Goal: Information Seeking & Learning: Learn about a topic

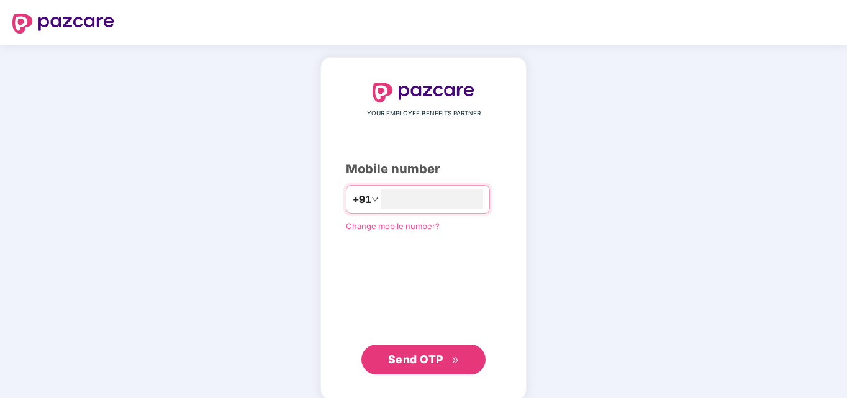
type input "**********"
click at [418, 364] on span "Send OTP" at bounding box center [415, 357] width 55 height 13
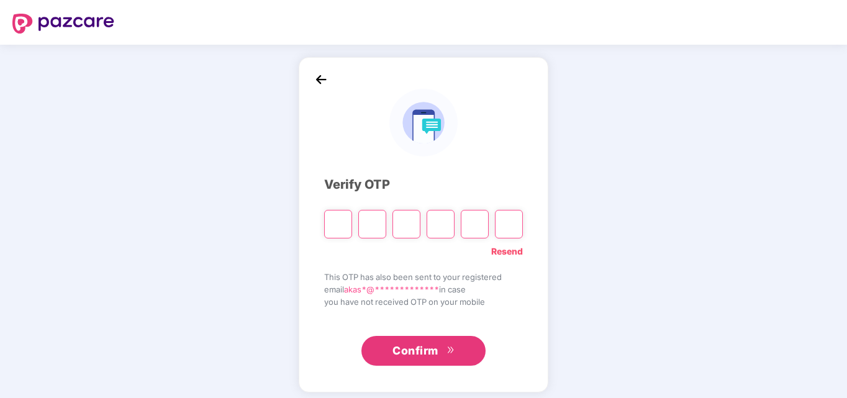
paste input "*"
type input "*"
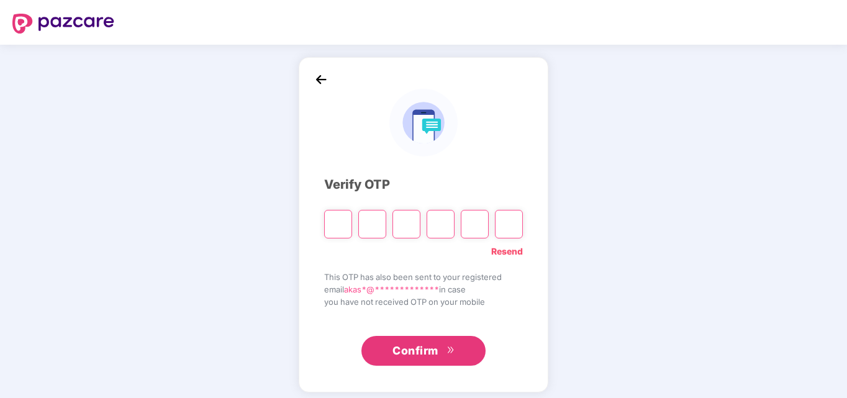
type input "*"
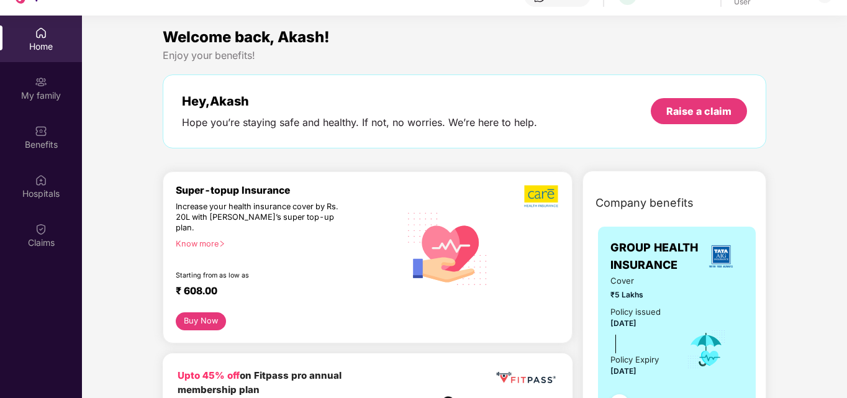
scroll to position [70, 0]
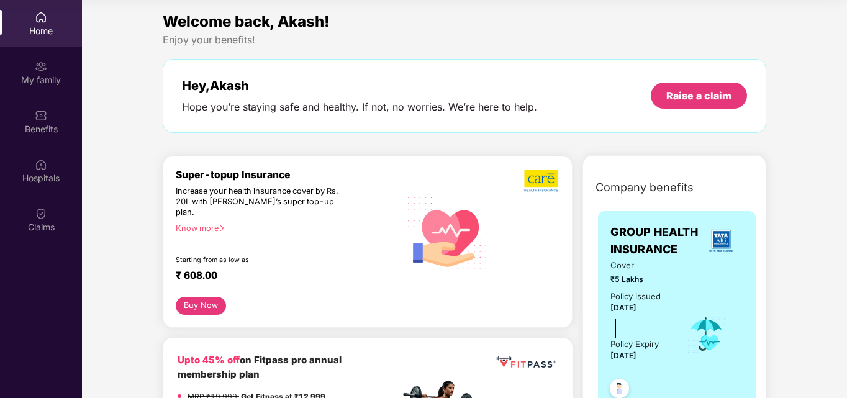
click at [647, 291] on div "Policy issued" at bounding box center [635, 296] width 50 height 13
click at [538, 185] on img at bounding box center [541, 181] width 35 height 24
click at [40, 127] on div "Benefits" at bounding box center [41, 129] width 82 height 12
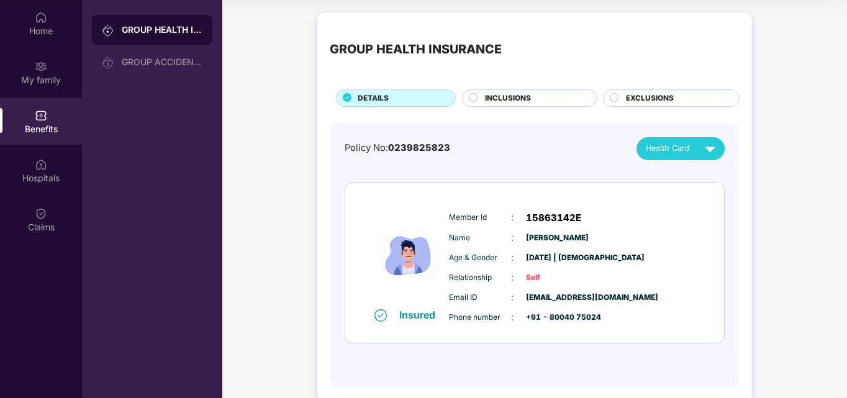
click at [534, 99] on div "INCLUSIONS" at bounding box center [534, 100] width 111 height 14
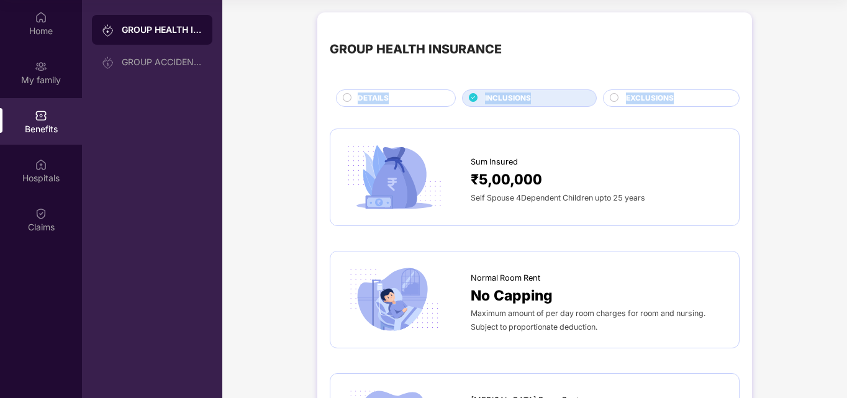
drag, startPoint x: 845, startPoint y: 56, endPoint x: 847, endPoint y: 82, distance: 25.6
click at [846, 82] on html "Get Pazcare mobile app for all your employee benefits need Download Now Get Hel…" at bounding box center [423, 129] width 847 height 398
click at [632, 148] on div "Sum Insured ₹5,00,000 Self Spouse 4Dependent Children upto 25 years" at bounding box center [535, 177] width 384 height 71
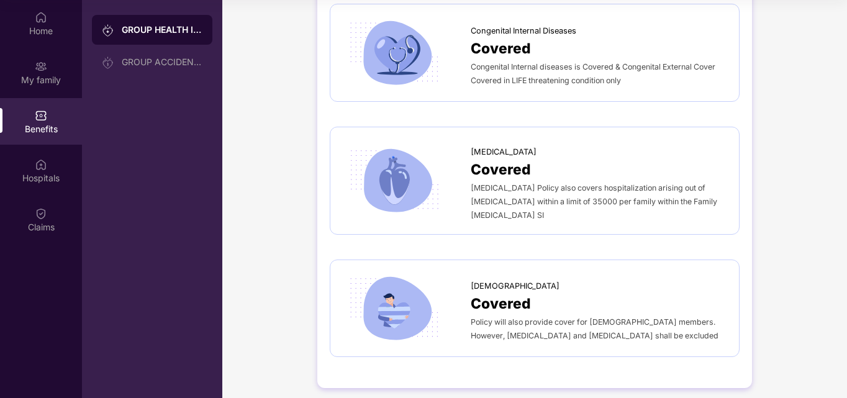
scroll to position [2136, 0]
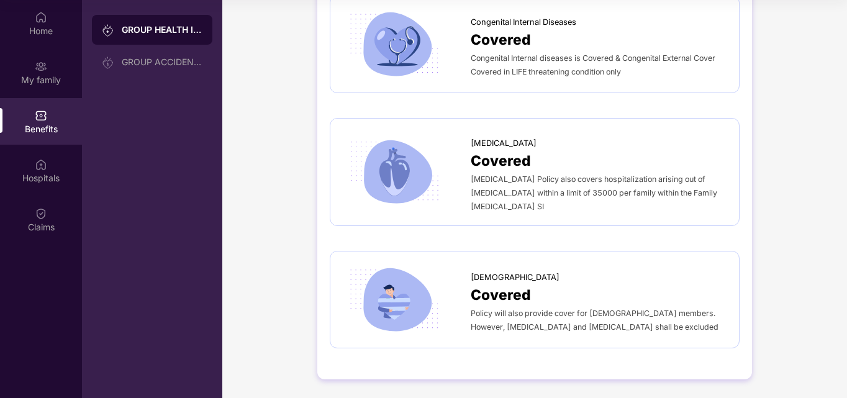
click at [146, 29] on div "GROUP HEALTH INSURANCE" at bounding box center [162, 30] width 81 height 12
click at [30, 24] on div "Home" at bounding box center [41, 23] width 82 height 47
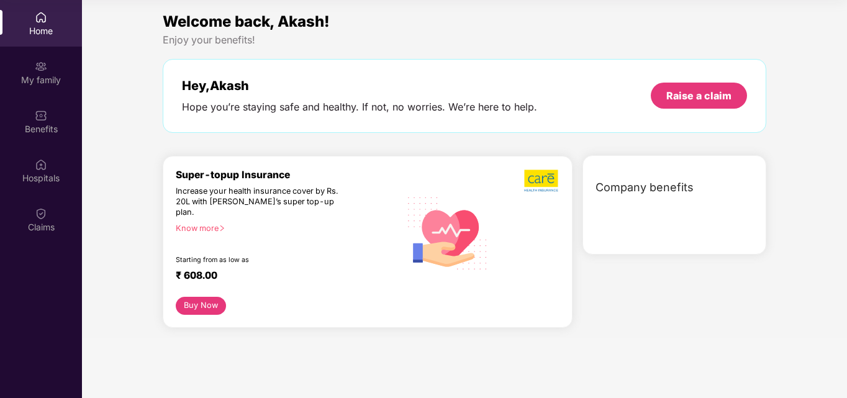
scroll to position [0, 0]
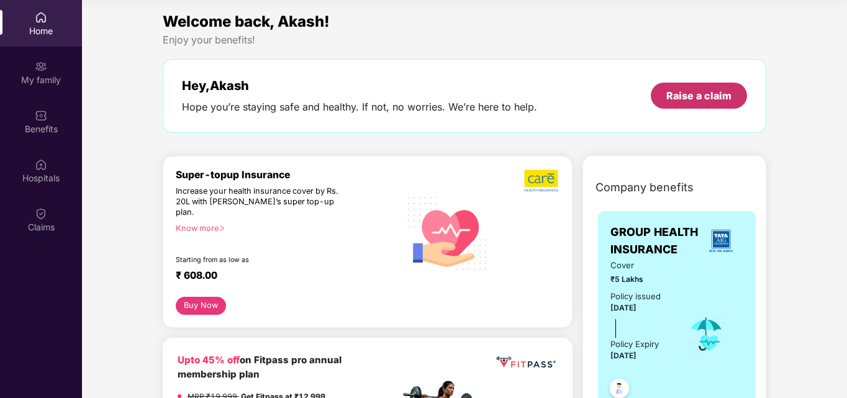
click at [690, 94] on div "Raise a claim" at bounding box center [698, 96] width 65 height 14
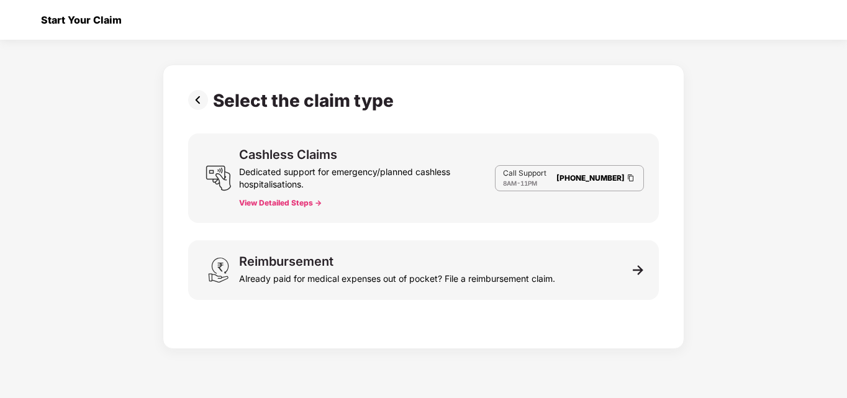
scroll to position [30, 0]
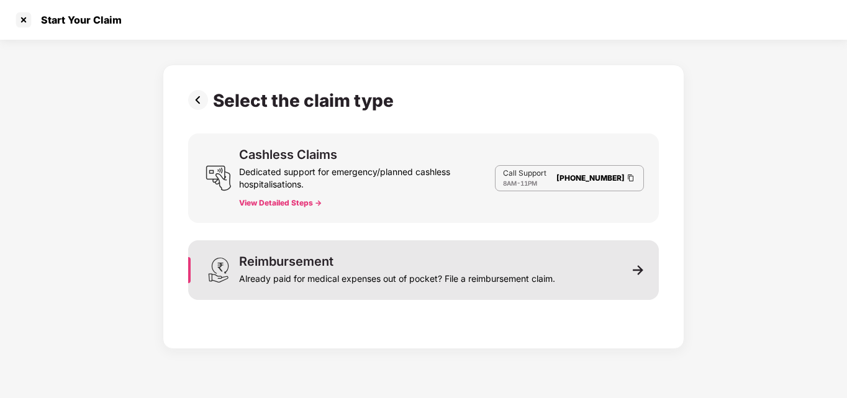
click at [382, 260] on div "Reimbursement Already paid for medical expenses out of pocket? File a reimburse…" at bounding box center [397, 270] width 316 height 30
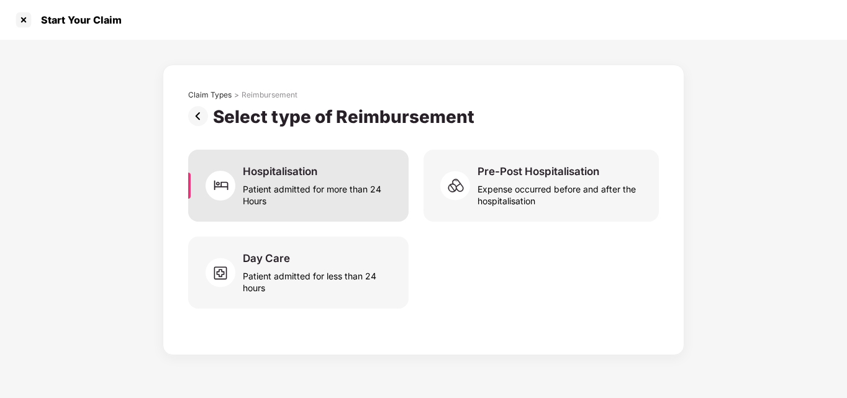
click at [292, 182] on div "Patient admitted for more than 24 Hours" at bounding box center [318, 192] width 151 height 29
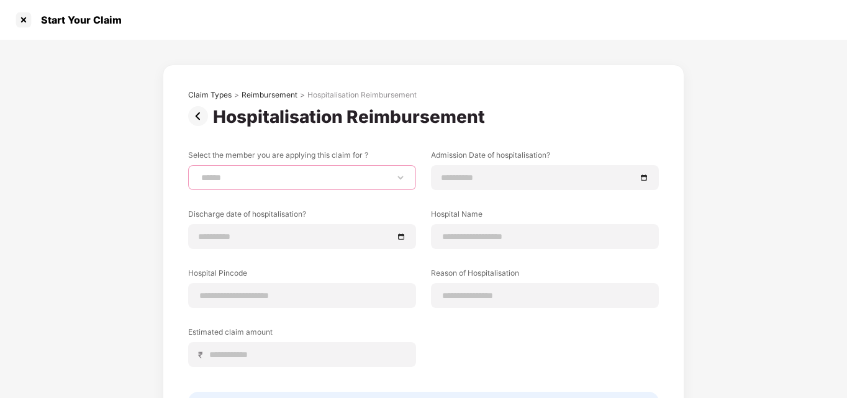
click at [400, 173] on select "**********" at bounding box center [302, 178] width 207 height 10
select select "**********"
click at [199, 173] on select "**********" at bounding box center [302, 178] width 207 height 10
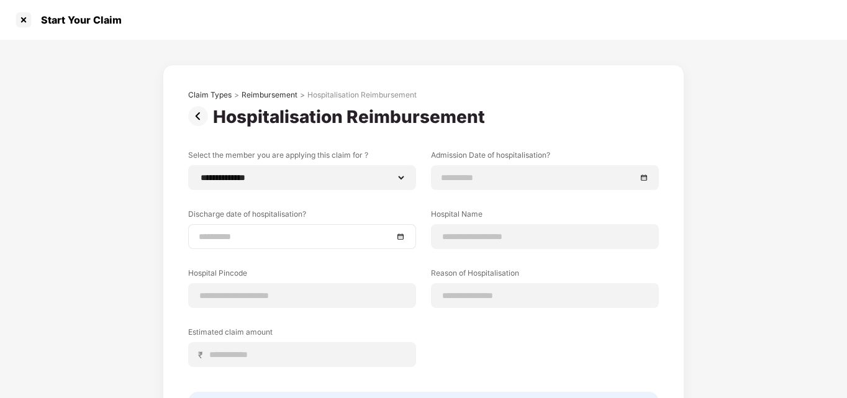
click at [402, 234] on div at bounding box center [302, 237] width 207 height 14
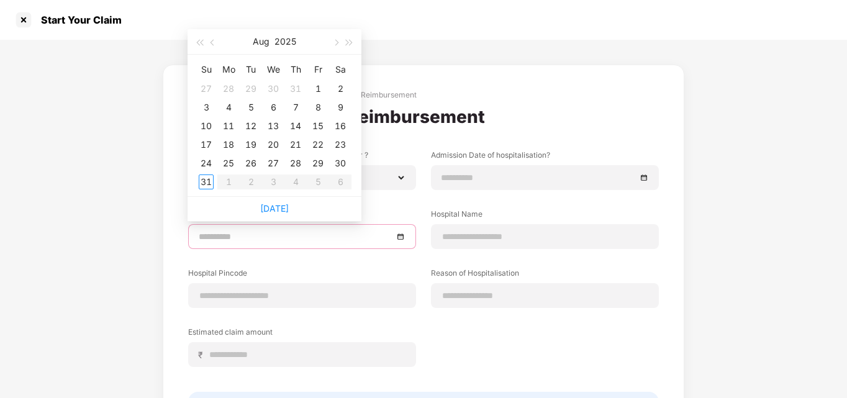
type input "**********"
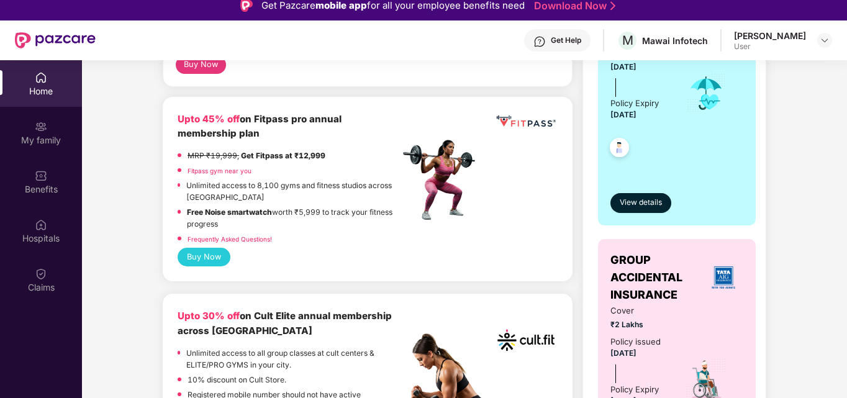
scroll to position [7, 0]
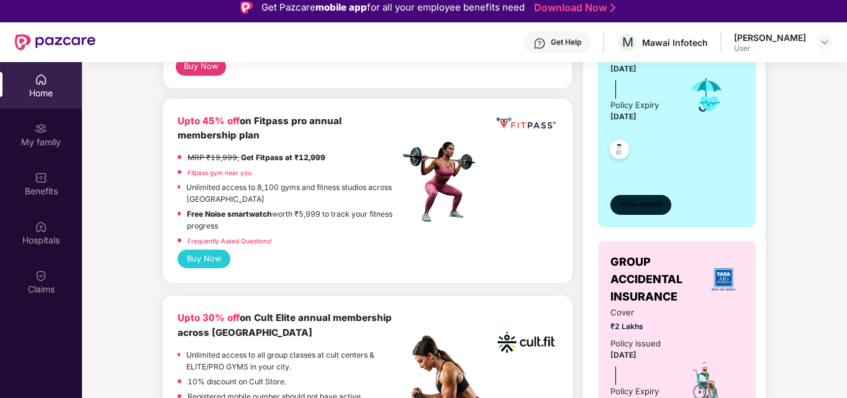
click at [643, 204] on span "View details" at bounding box center [641, 205] width 42 height 12
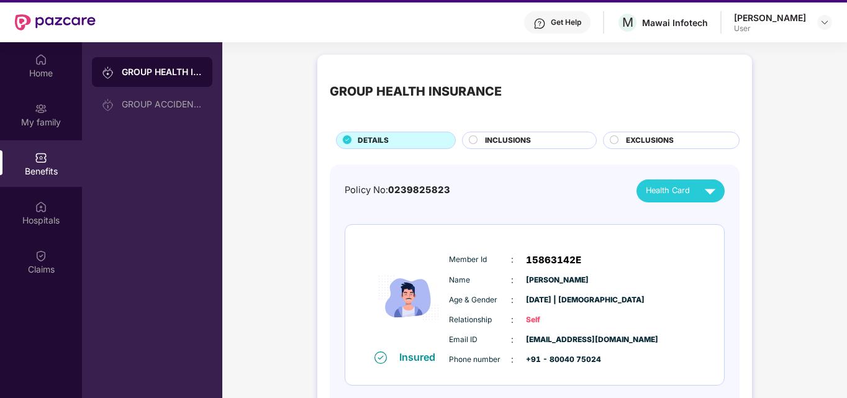
scroll to position [0, 0]
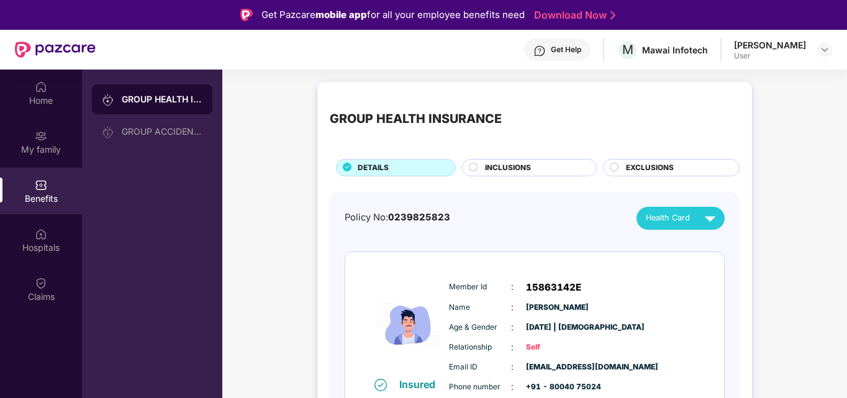
click at [667, 173] on span "EXCLUSIONS" at bounding box center [650, 168] width 48 height 12
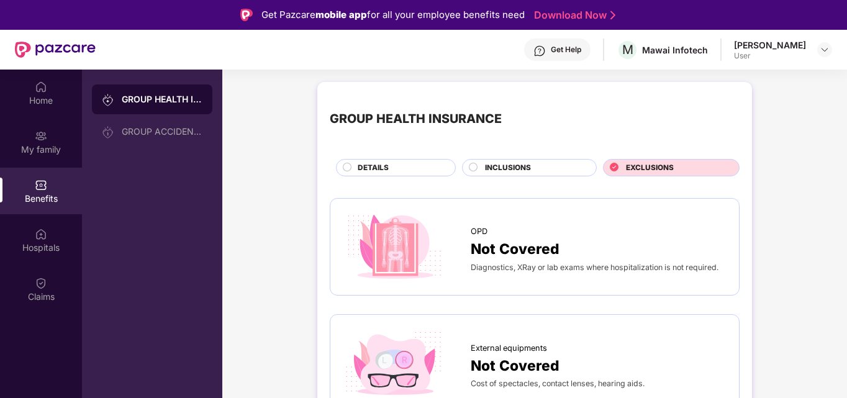
click at [485, 162] on span "INCLUSIONS" at bounding box center [508, 168] width 46 height 12
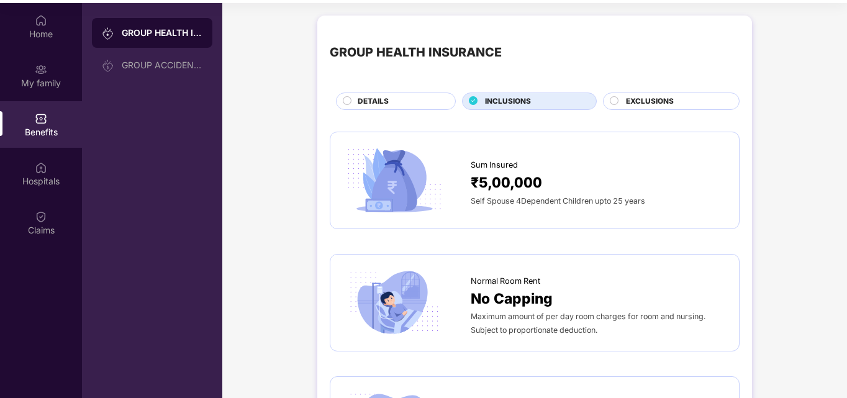
scroll to position [70, 0]
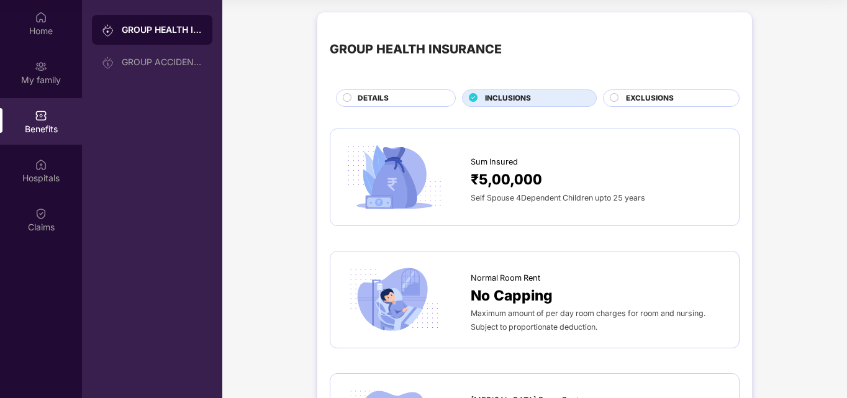
click at [661, 295] on div "No Capping" at bounding box center [599, 295] width 256 height 22
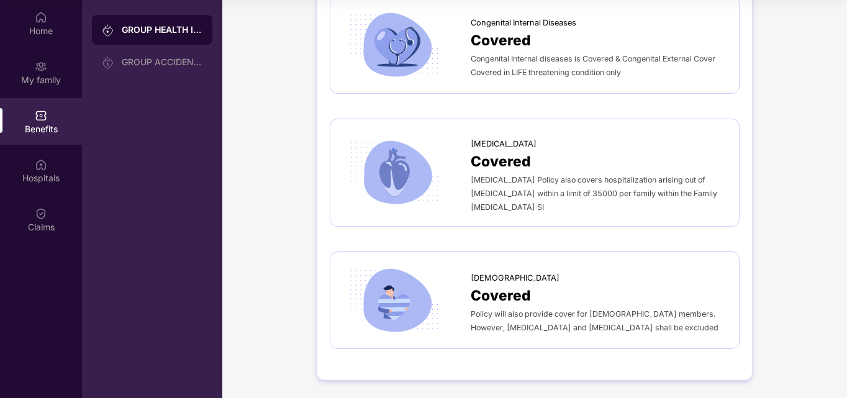
scroll to position [2136, 0]
click at [52, 173] on div "Hospitals" at bounding box center [41, 177] width 82 height 12
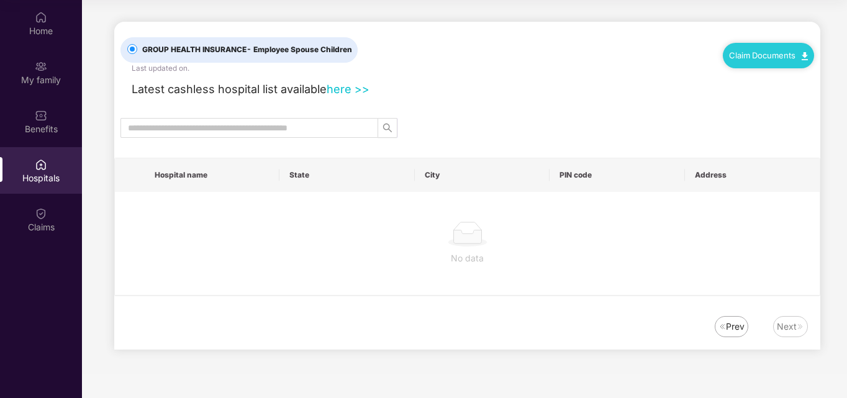
scroll to position [0, 0]
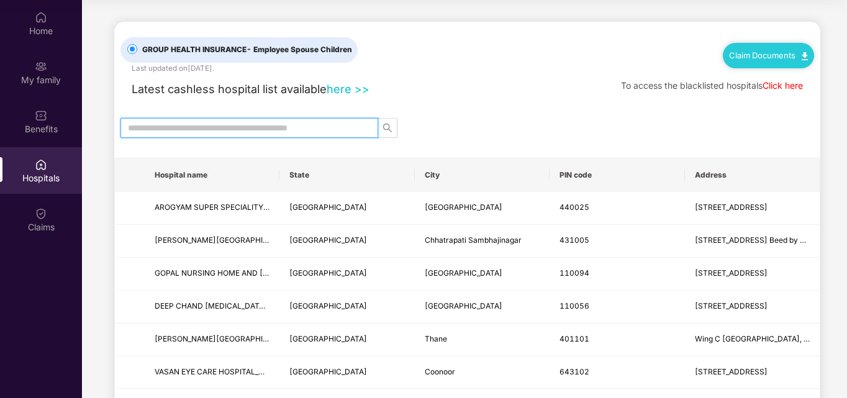
click at [268, 129] on input "text" at bounding box center [244, 128] width 233 height 14
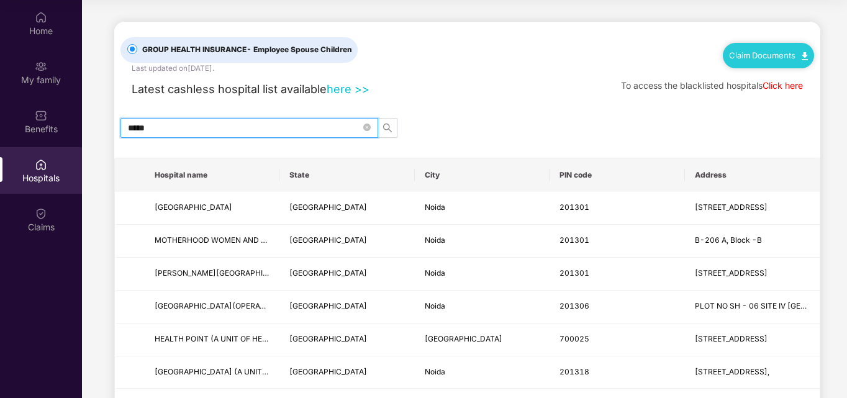
type input "*****"
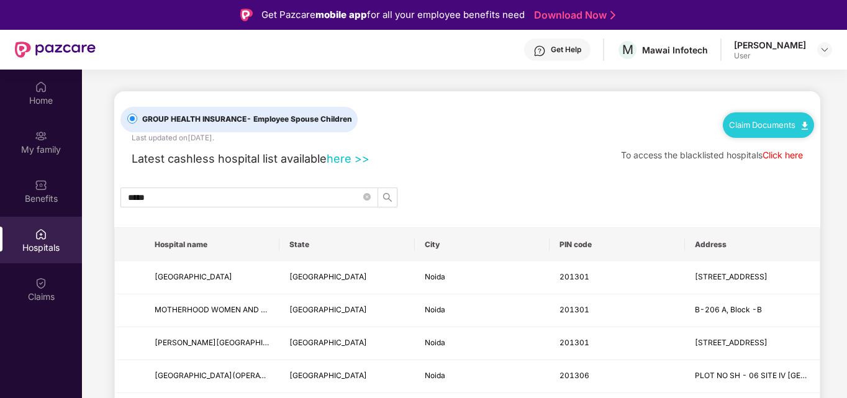
click at [311, 121] on span "- Employee Spouse Children" at bounding box center [299, 118] width 106 height 9
click at [755, 115] on div "Claim Documents" at bounding box center [768, 124] width 91 height 25
click at [787, 155] on link "Click here" at bounding box center [782, 155] width 40 height 11
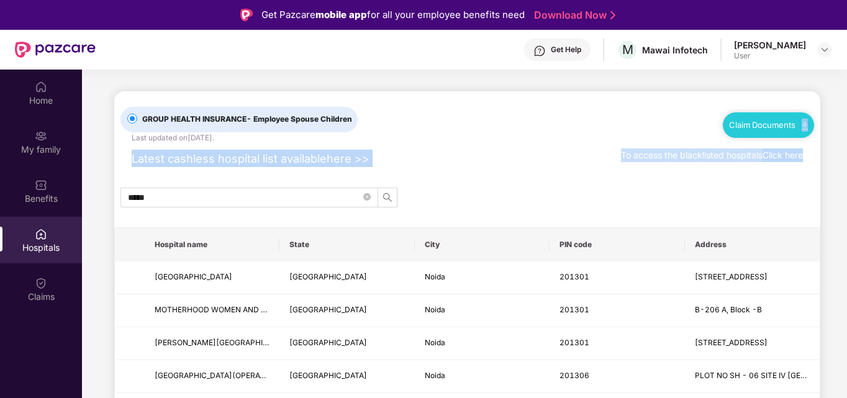
drag, startPoint x: 845, startPoint y: 127, endPoint x: 847, endPoint y: 217, distance: 90.7
click at [846, 217] on html "Get Pazcare mobile app for all your employee benefits need Download Now Get Hel…" at bounding box center [423, 199] width 847 height 398
click at [724, 191] on div "*****" at bounding box center [467, 197] width 706 height 20
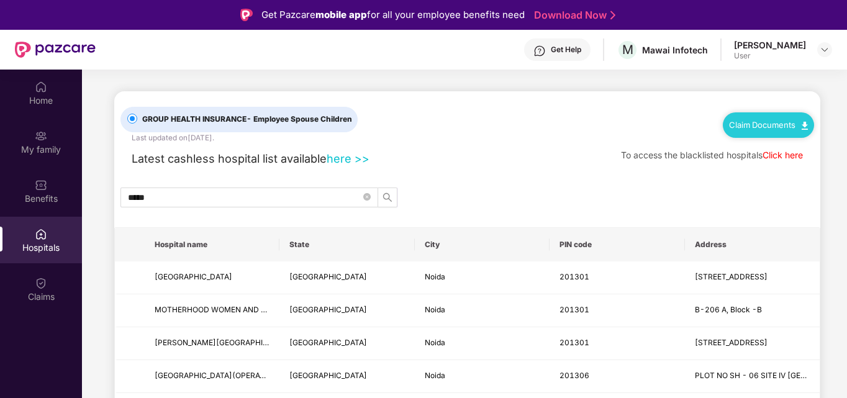
drag, startPoint x: 844, startPoint y: 147, endPoint x: 847, endPoint y: 198, distance: 51.7
click at [846, 198] on html "Get Pazcare mobile app for all your employee benefits need Download Now Get Hel…" at bounding box center [423, 199] width 847 height 398
click at [659, 318] on td "201301" at bounding box center [616, 310] width 135 height 33
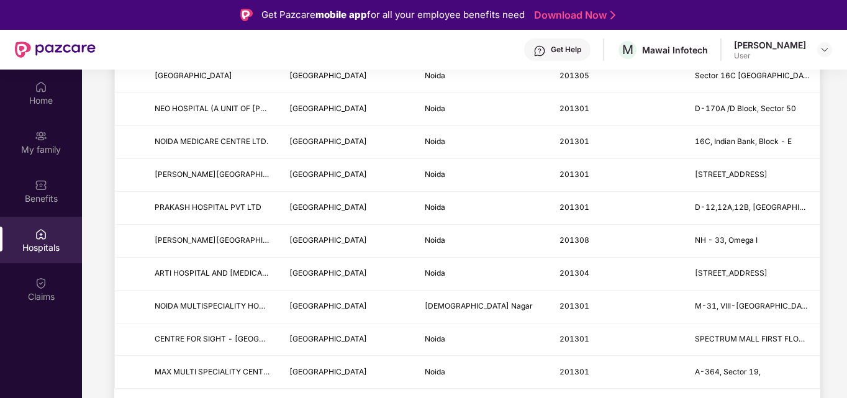
scroll to position [70, 0]
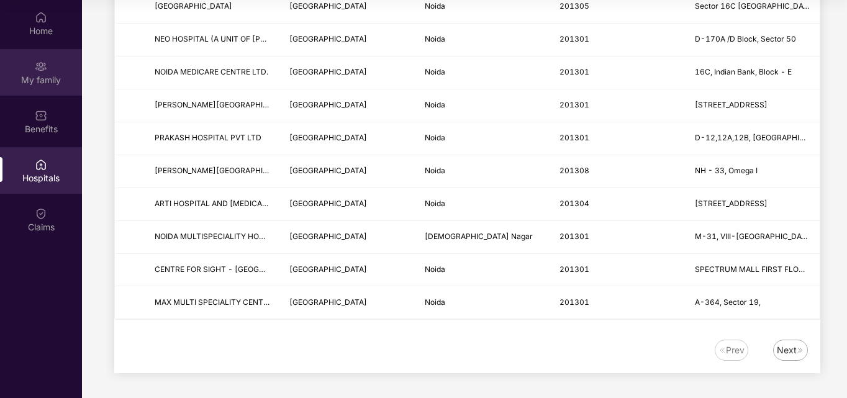
click at [35, 69] on img at bounding box center [41, 66] width 12 height 12
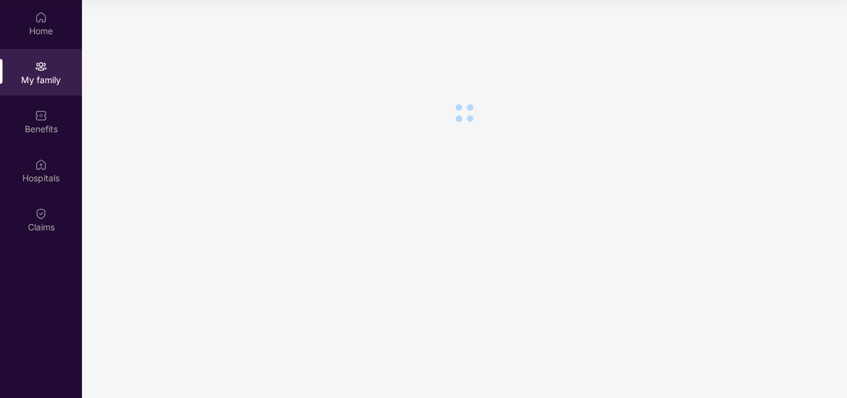
scroll to position [0, 0]
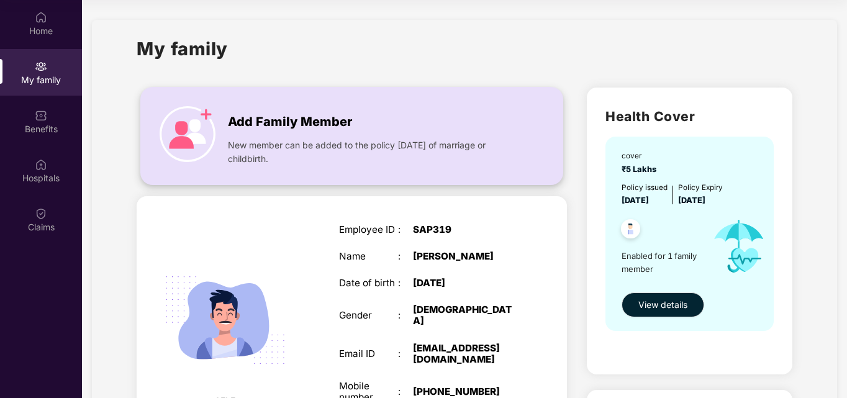
click at [215, 147] on img at bounding box center [188, 134] width 56 height 56
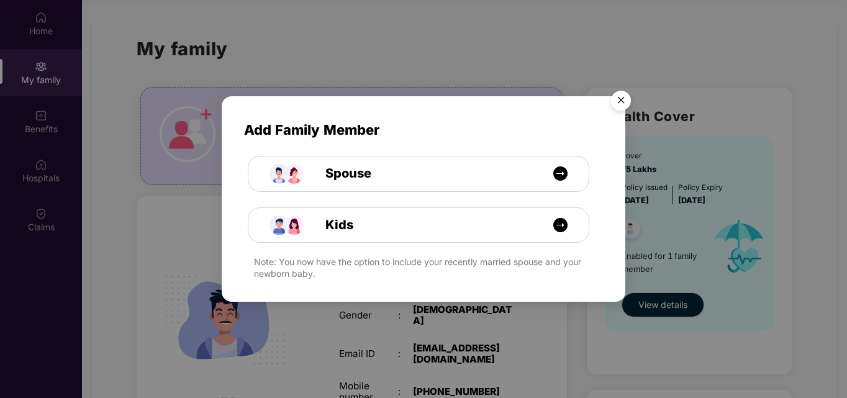
click at [621, 103] on img "Close" at bounding box center [620, 102] width 35 height 35
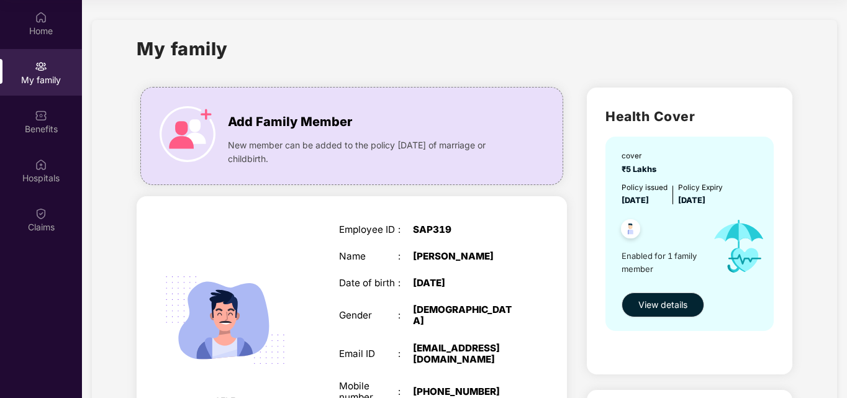
click at [484, 205] on div "SELF Employee ID : SAP319 Name : Akash Tripathi Date of birth : 19 Sept 1998 Ge…" at bounding box center [352, 333] width 430 height 274
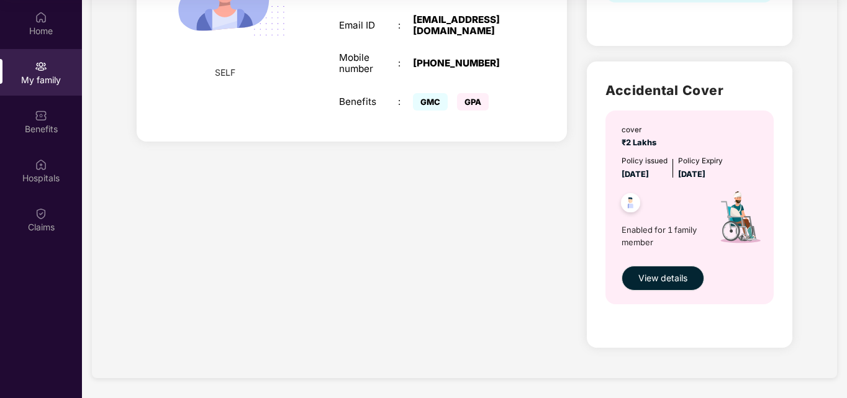
scroll to position [304, 0]
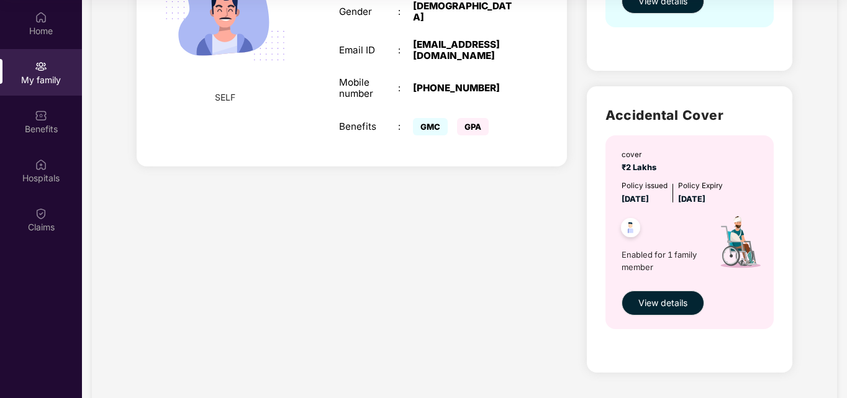
click at [684, 289] on div "cover ₹2 Lakhs Policy issued 14 Oct 2024 Policy Expiry 13 Oct 2025 Enabled for …" at bounding box center [689, 232] width 168 height 194
click at [672, 300] on span "View details" at bounding box center [662, 303] width 49 height 14
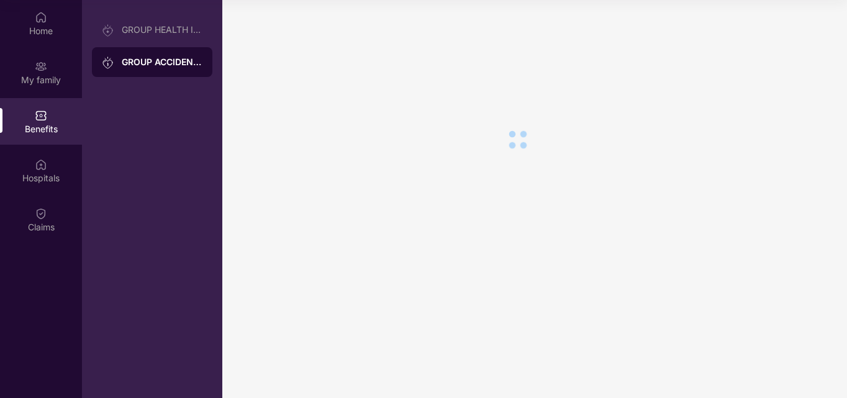
scroll to position [0, 0]
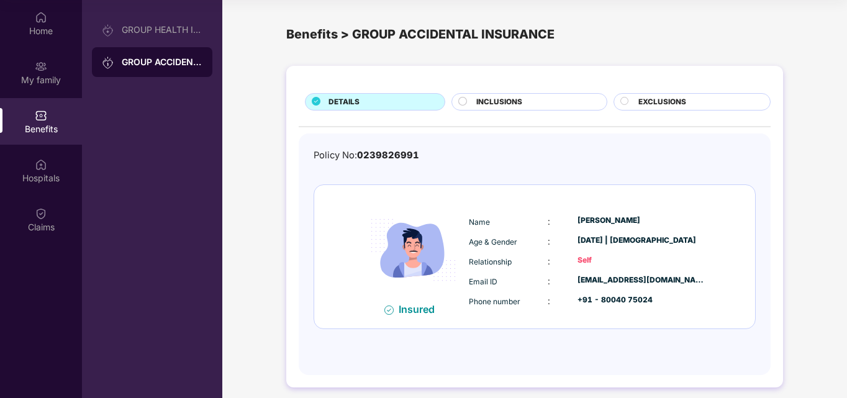
click at [463, 101] on circle at bounding box center [463, 101] width 8 height 8
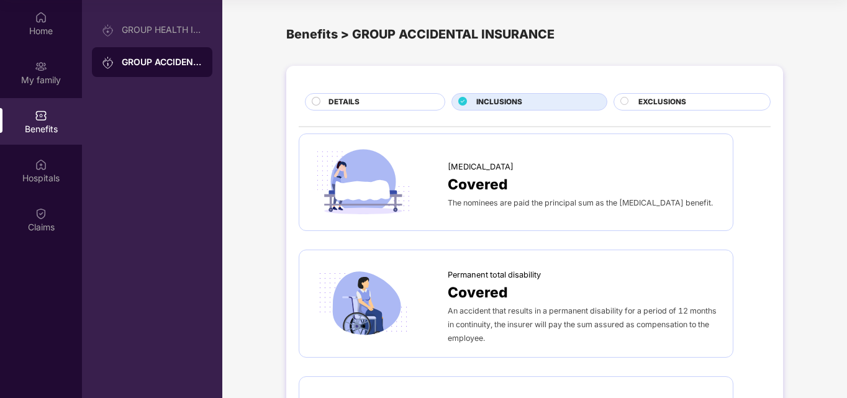
click at [649, 182] on div "Covered" at bounding box center [584, 184] width 273 height 22
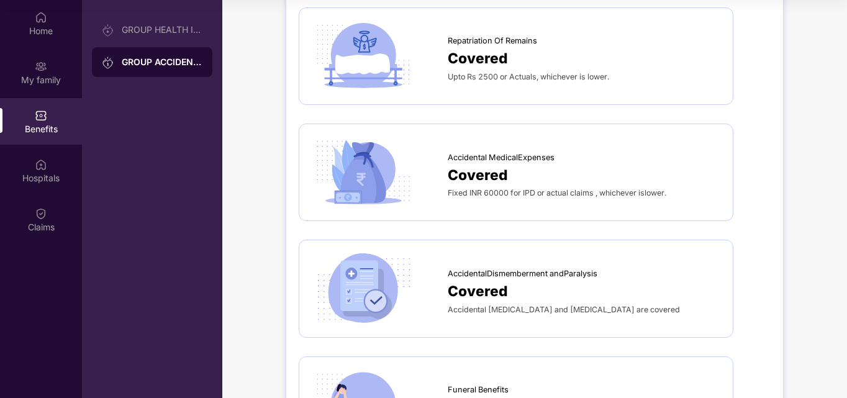
scroll to position [869, 0]
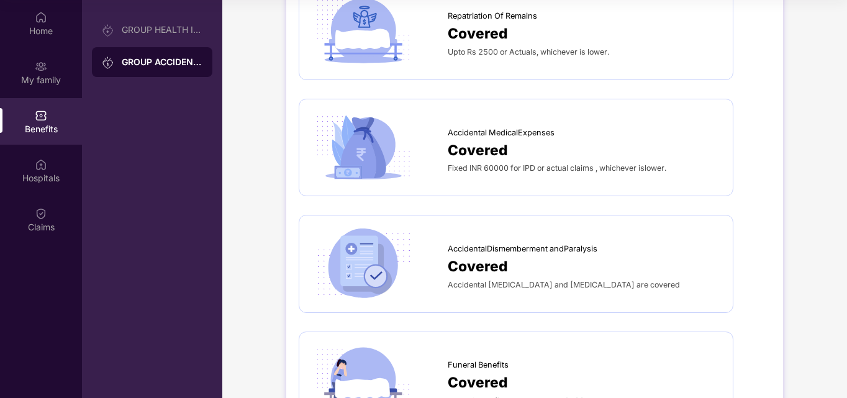
click at [559, 163] on span "Fixed INR 60000 for IPD or actual claims , whichever islower." at bounding box center [557, 167] width 219 height 9
click at [648, 169] on span "Fixed INR 60000 for IPD or actual claims , whichever islower." at bounding box center [557, 167] width 219 height 9
click at [628, 246] on div "AccidentalDismemberment andParalysis" at bounding box center [584, 246] width 273 height 19
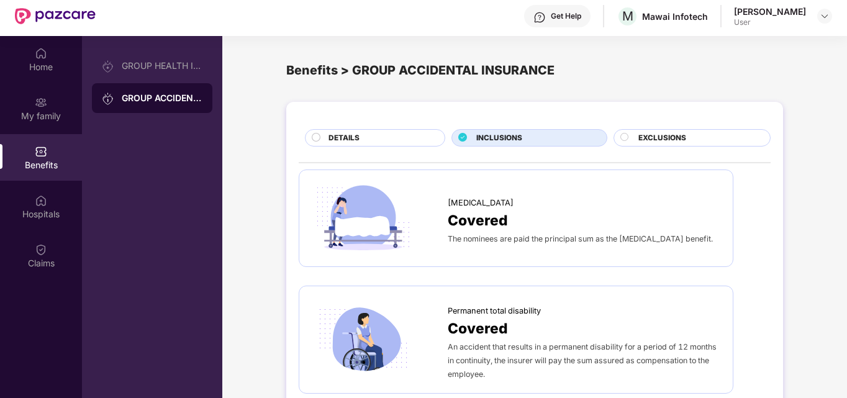
scroll to position [0, 0]
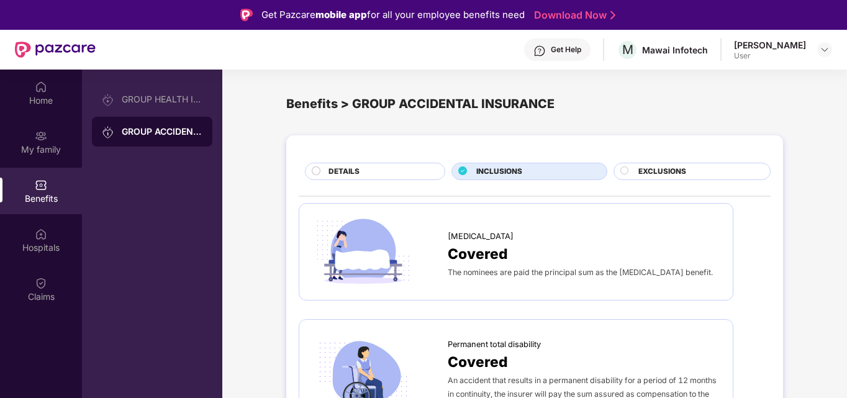
click at [662, 166] on span "EXCLUSIONS" at bounding box center [662, 172] width 48 height 12
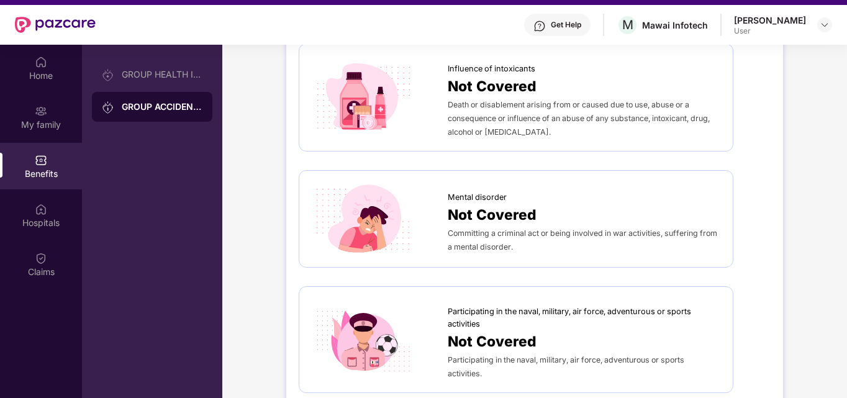
scroll to position [70, 0]
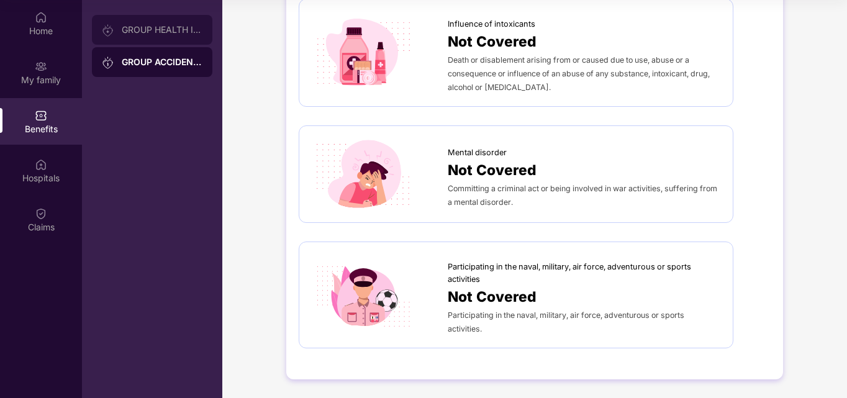
click at [149, 23] on div "GROUP HEALTH INSURANCE" at bounding box center [152, 30] width 120 height 30
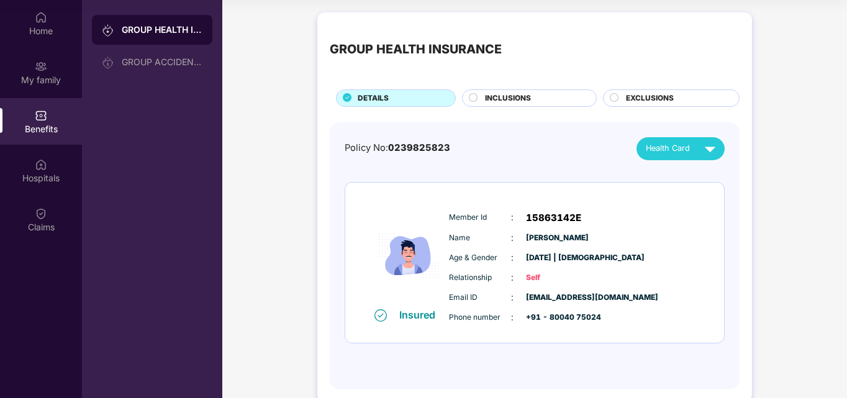
click at [500, 94] on span "INCLUSIONS" at bounding box center [508, 99] width 46 height 12
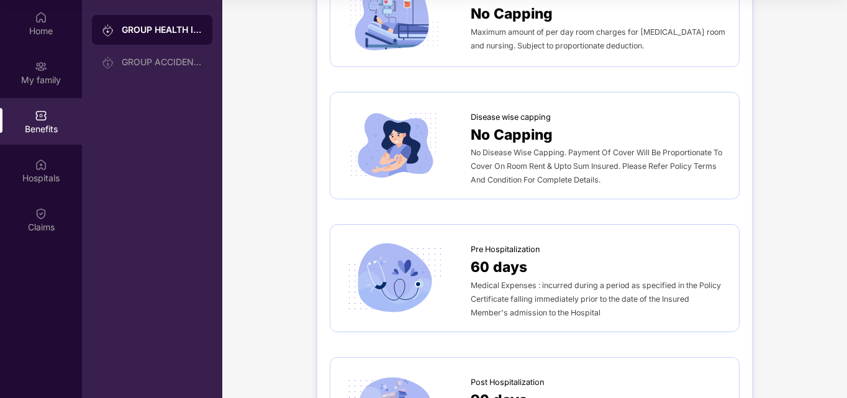
scroll to position [546, 0]
